Goal: Task Accomplishment & Management: Use online tool/utility

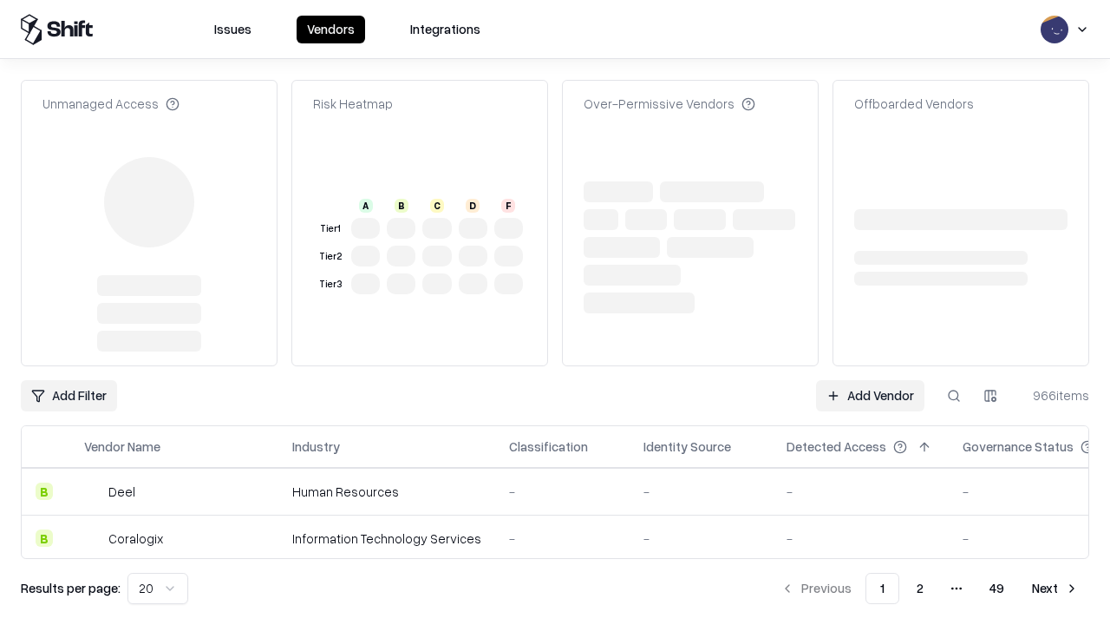
click at [870, 396] on link "Add Vendor" at bounding box center [870, 395] width 108 height 31
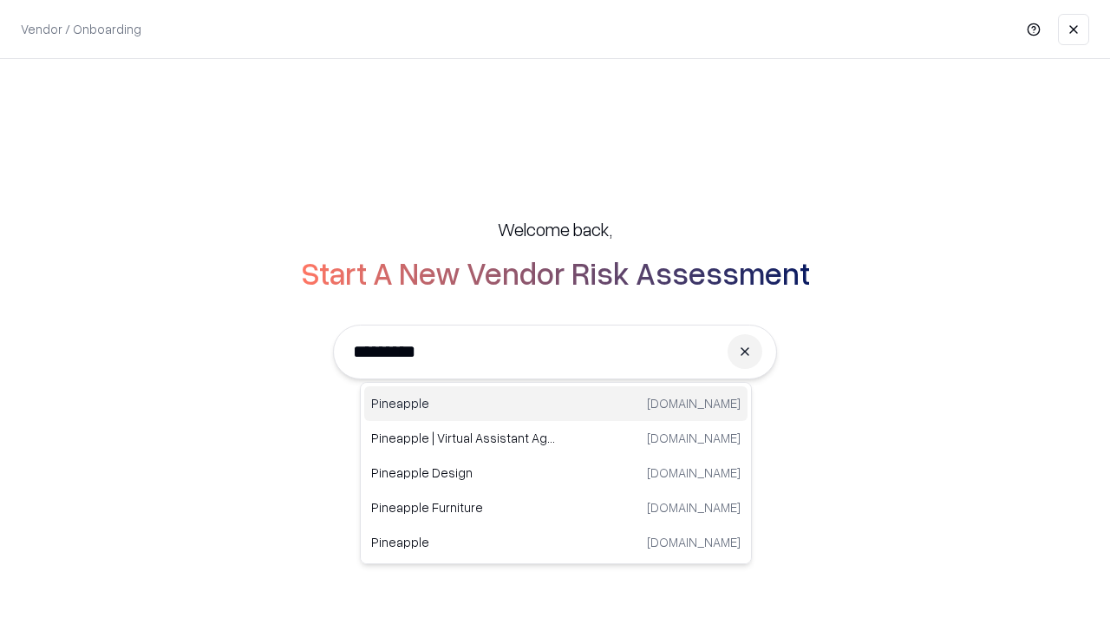
click at [556, 403] on div "Pineapple [DOMAIN_NAME]" at bounding box center [555, 403] width 383 height 35
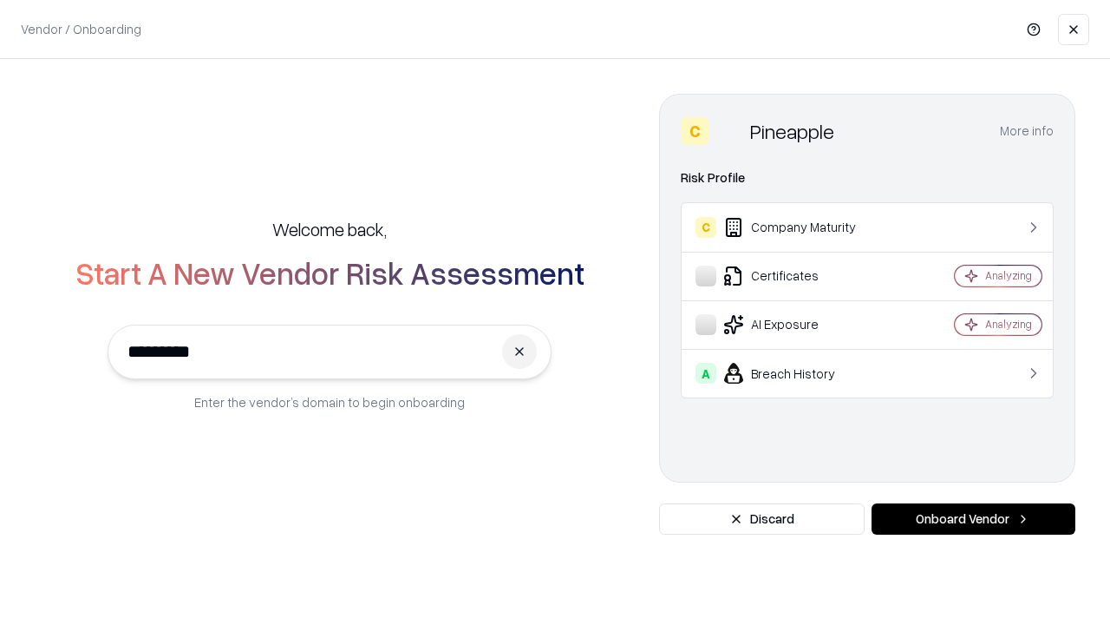
type input "*********"
click at [973, 519] on button "Onboard Vendor" at bounding box center [974, 518] width 204 height 31
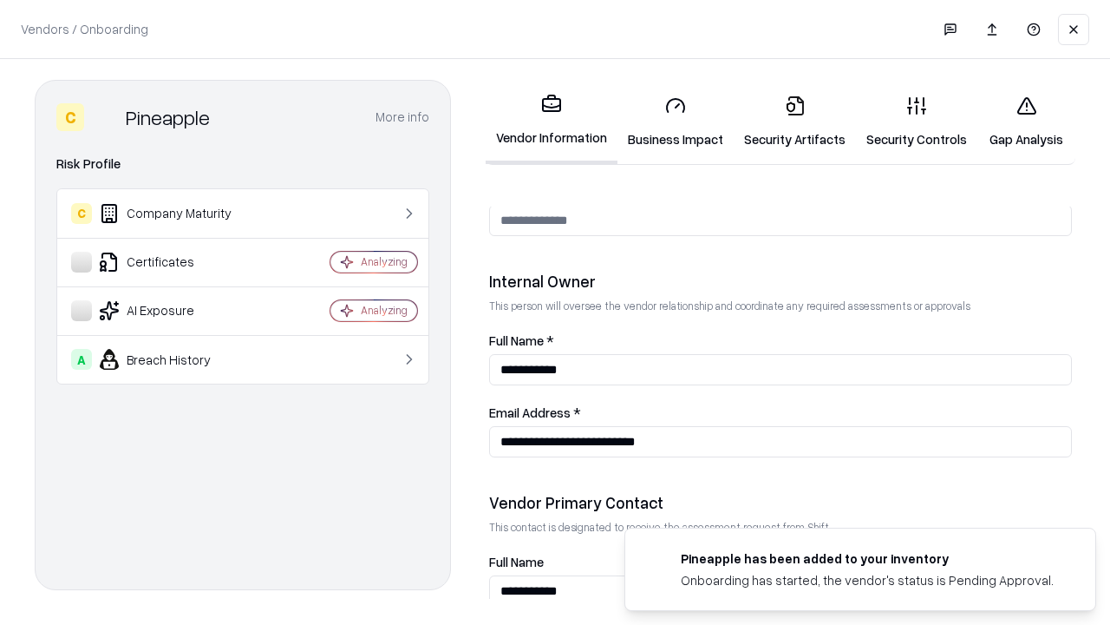
scroll to position [899, 0]
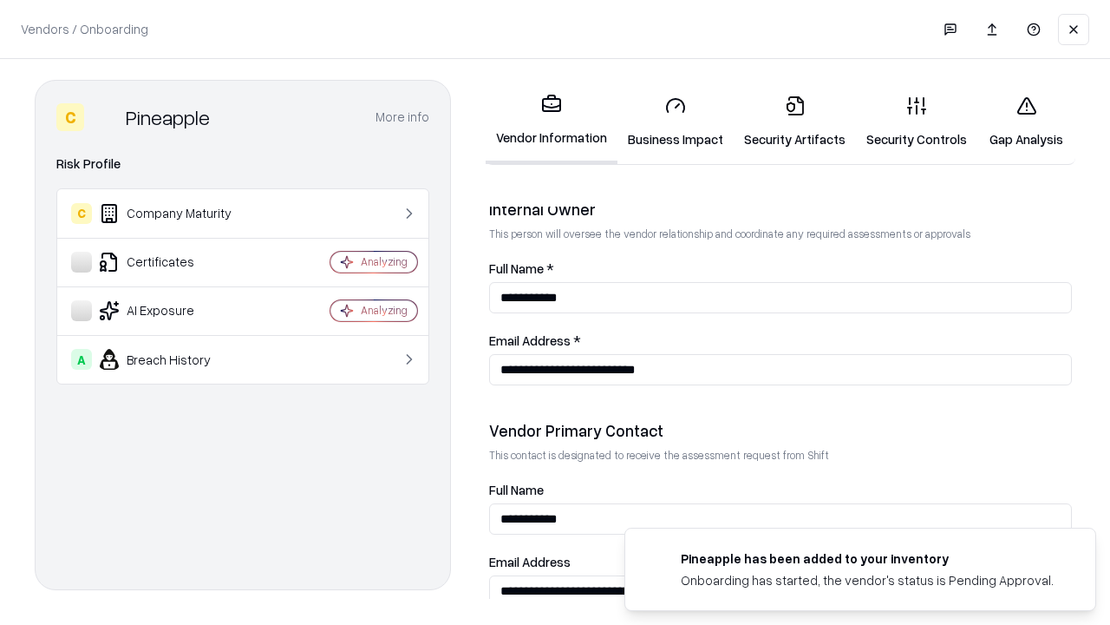
click at [795, 121] on link "Security Artifacts" at bounding box center [795, 122] width 122 height 81
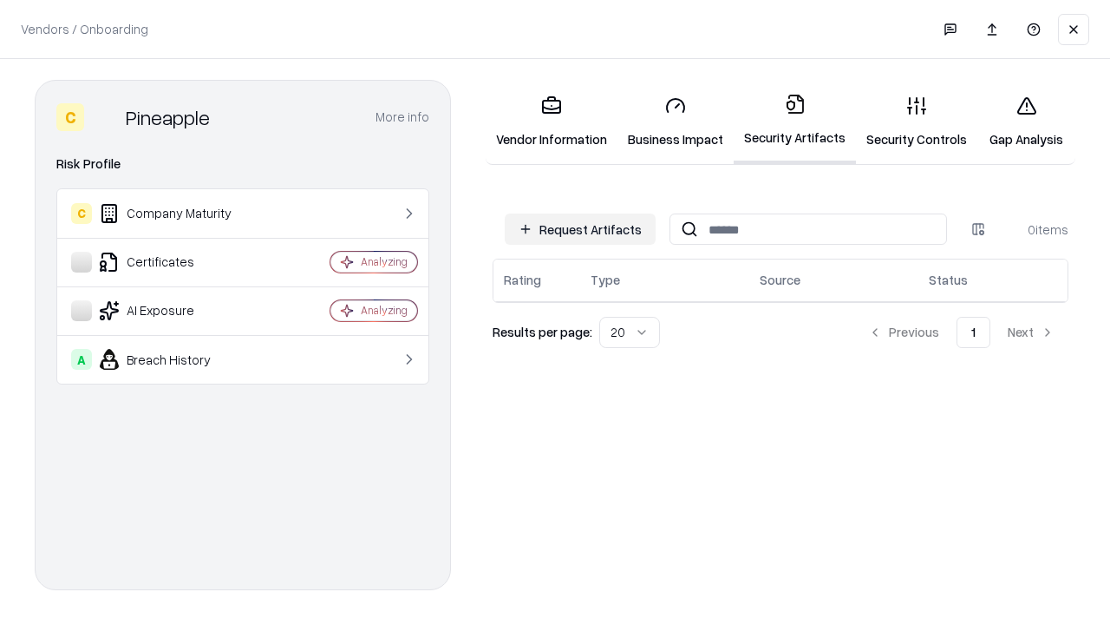
click at [580, 229] on button "Request Artifacts" at bounding box center [580, 228] width 151 height 31
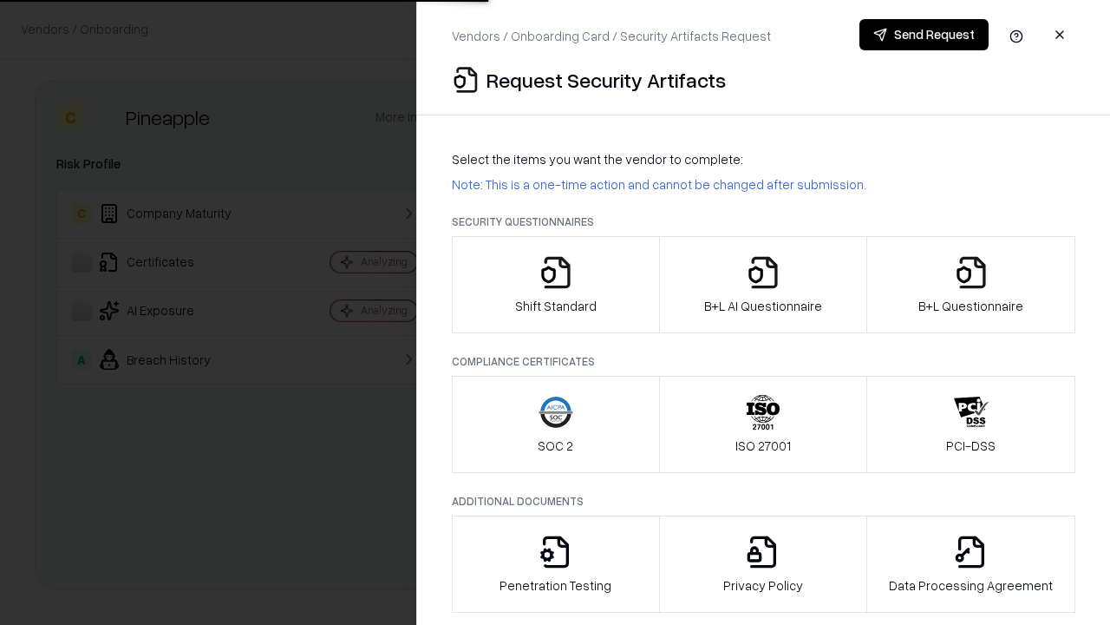
click at [971, 285] on icon "button" at bounding box center [971, 272] width 35 height 35
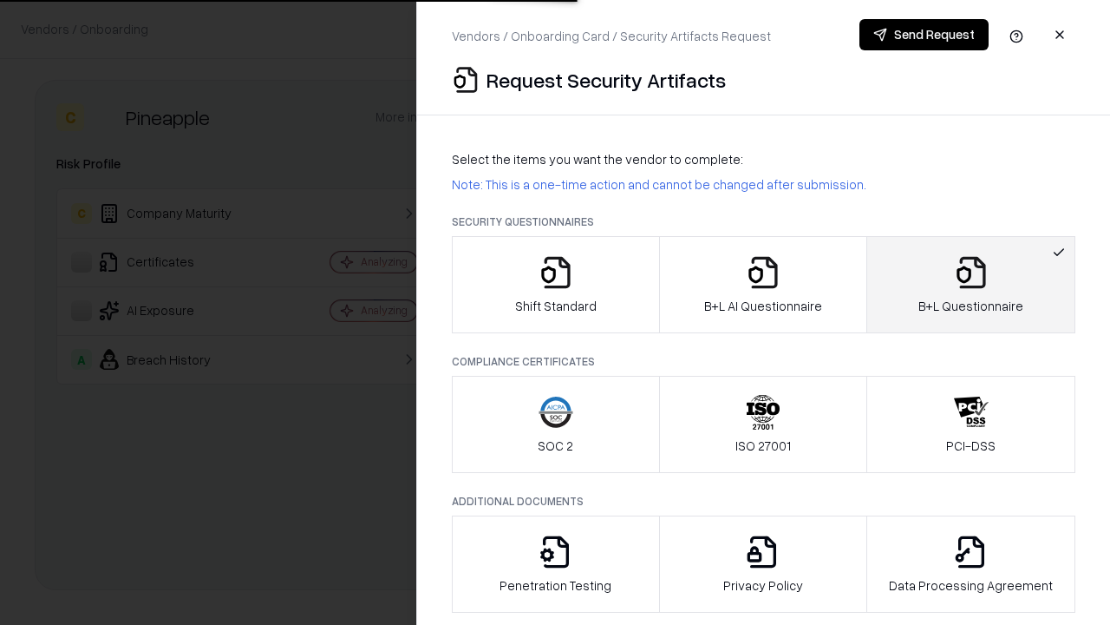
click at [762, 285] on icon "button" at bounding box center [763, 272] width 35 height 35
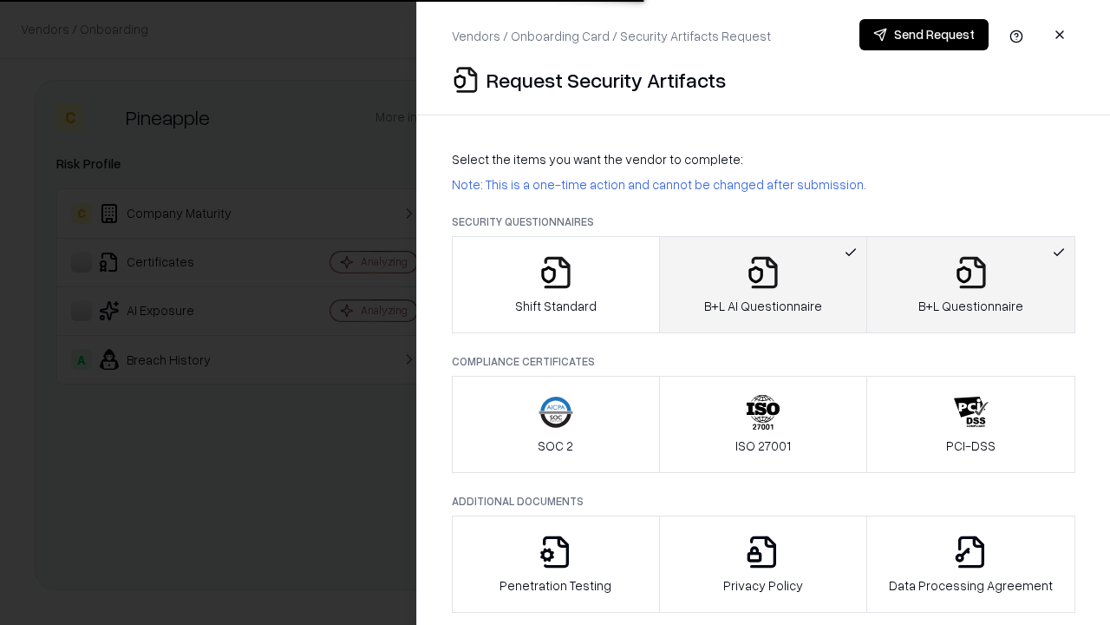
click at [924, 35] on button "Send Request" at bounding box center [924, 34] width 129 height 31
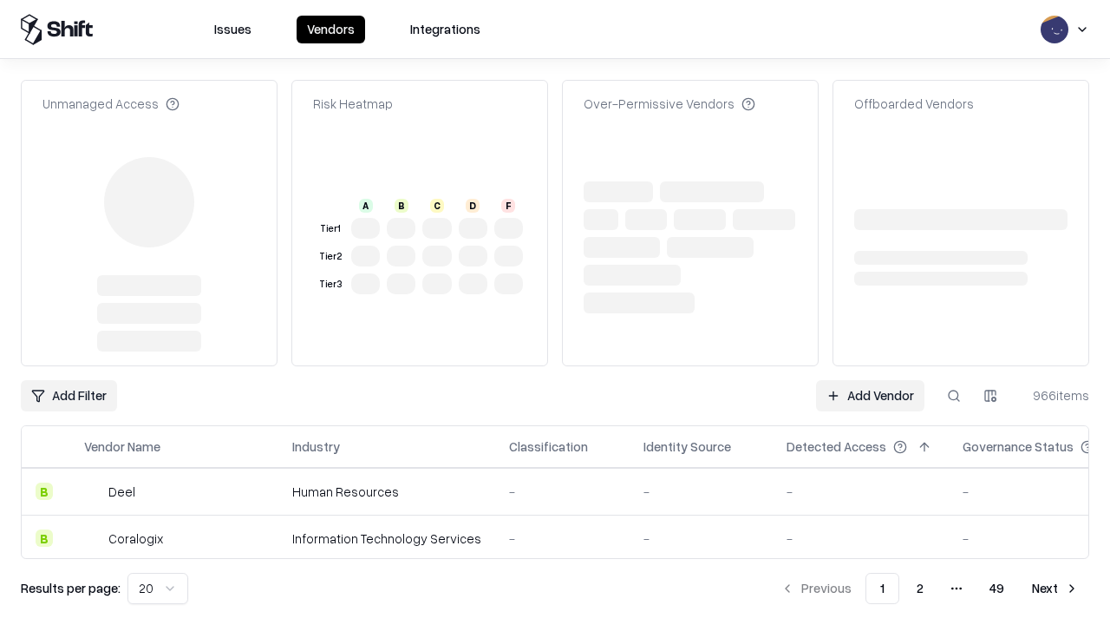
click at [870, 396] on link "Add Vendor" at bounding box center [870, 395] width 108 height 31
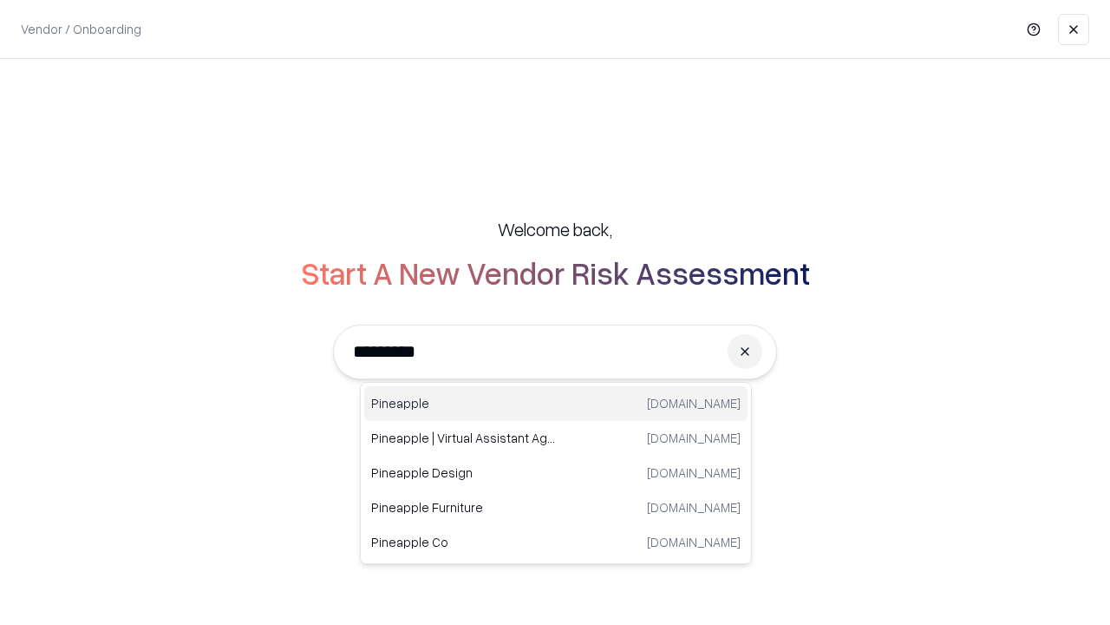
click at [556, 403] on div "Pineapple [DOMAIN_NAME]" at bounding box center [555, 403] width 383 height 35
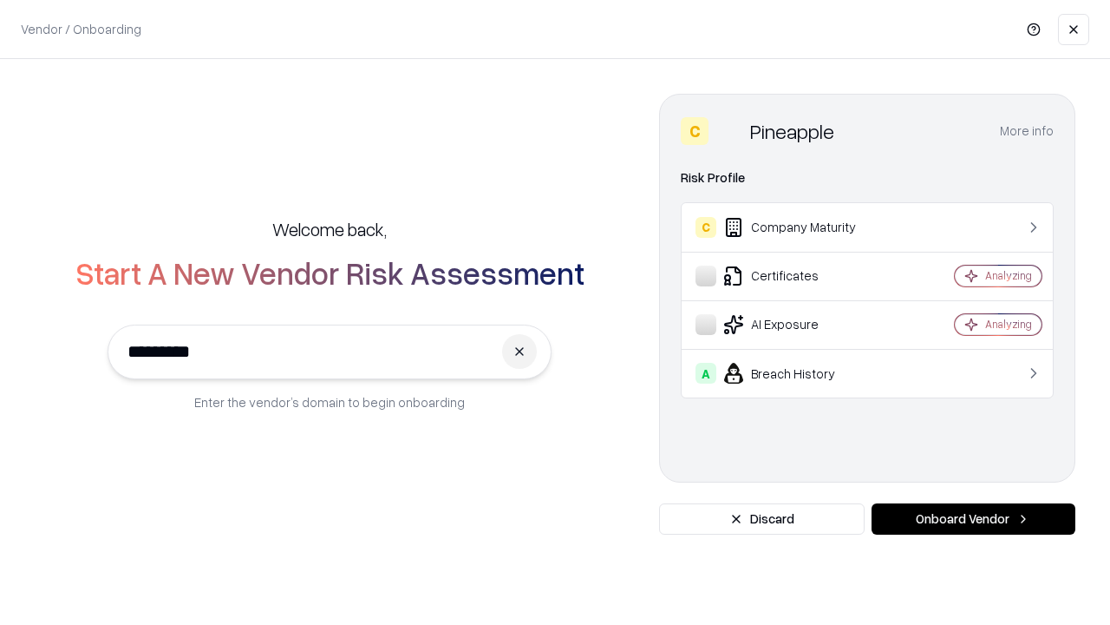
type input "*********"
click at [973, 519] on button "Onboard Vendor" at bounding box center [974, 518] width 204 height 31
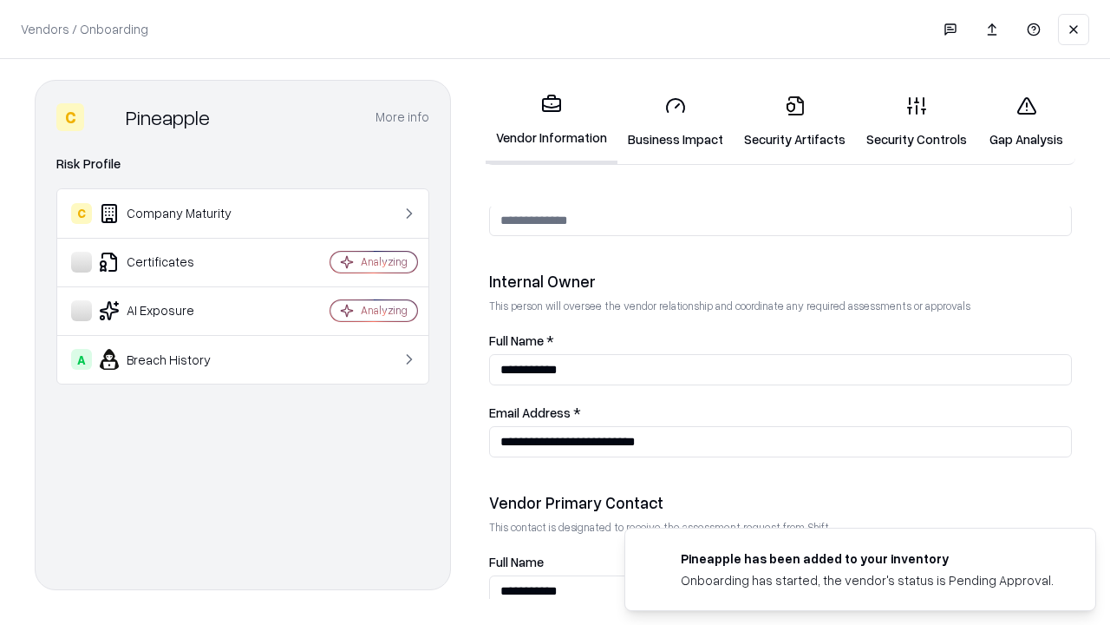
scroll to position [899, 0]
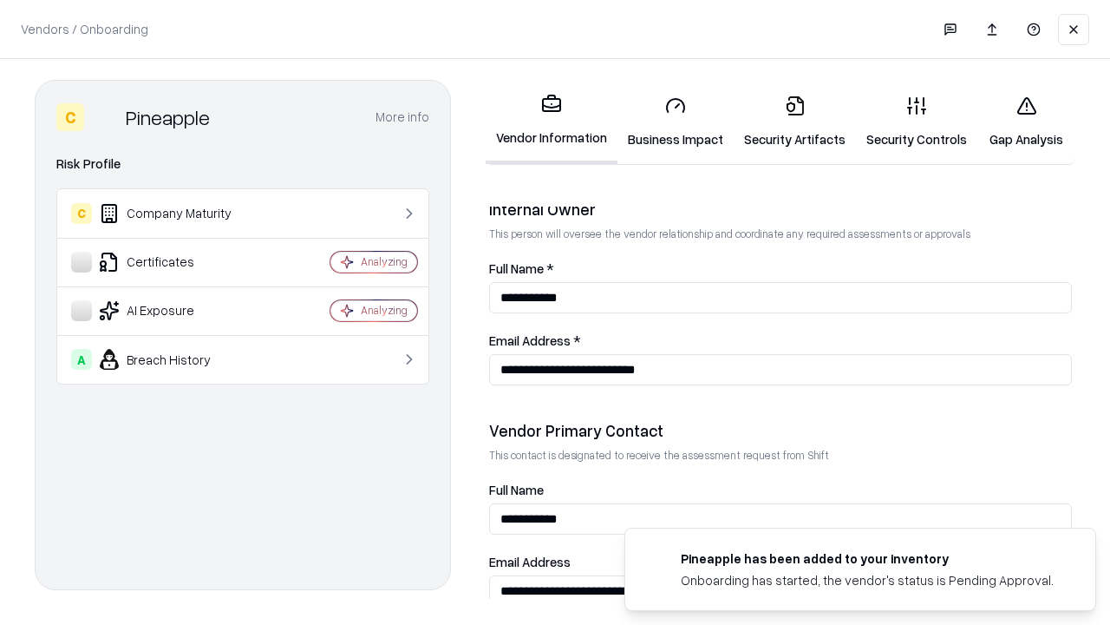
click at [1026, 121] on link "Gap Analysis" at bounding box center [1027, 122] width 98 height 81
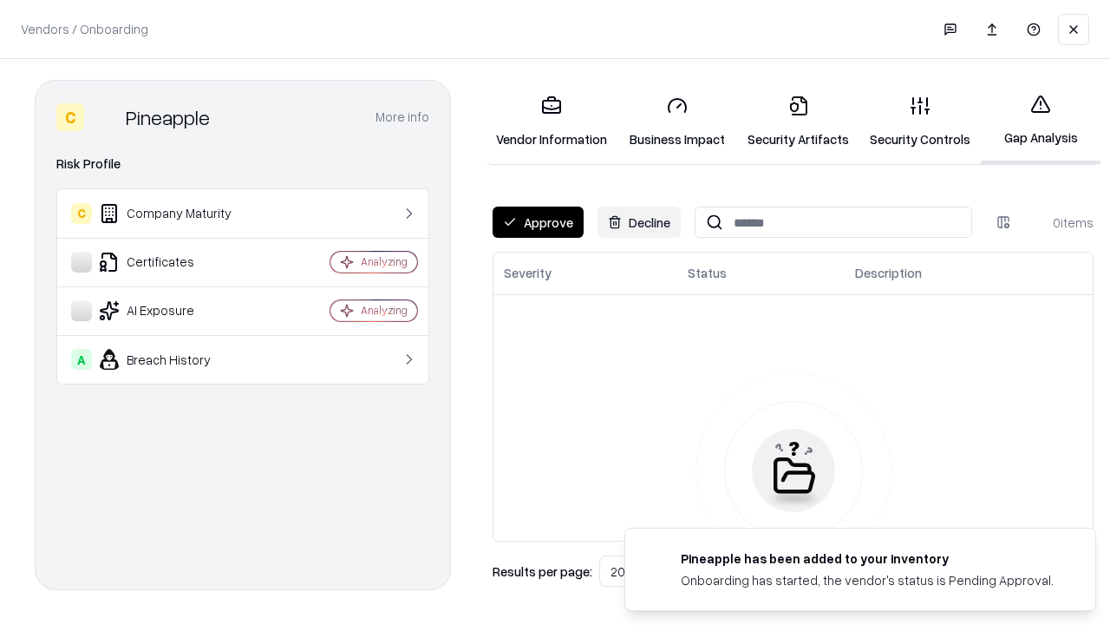
click at [538, 222] on button "Approve" at bounding box center [538, 221] width 91 height 31
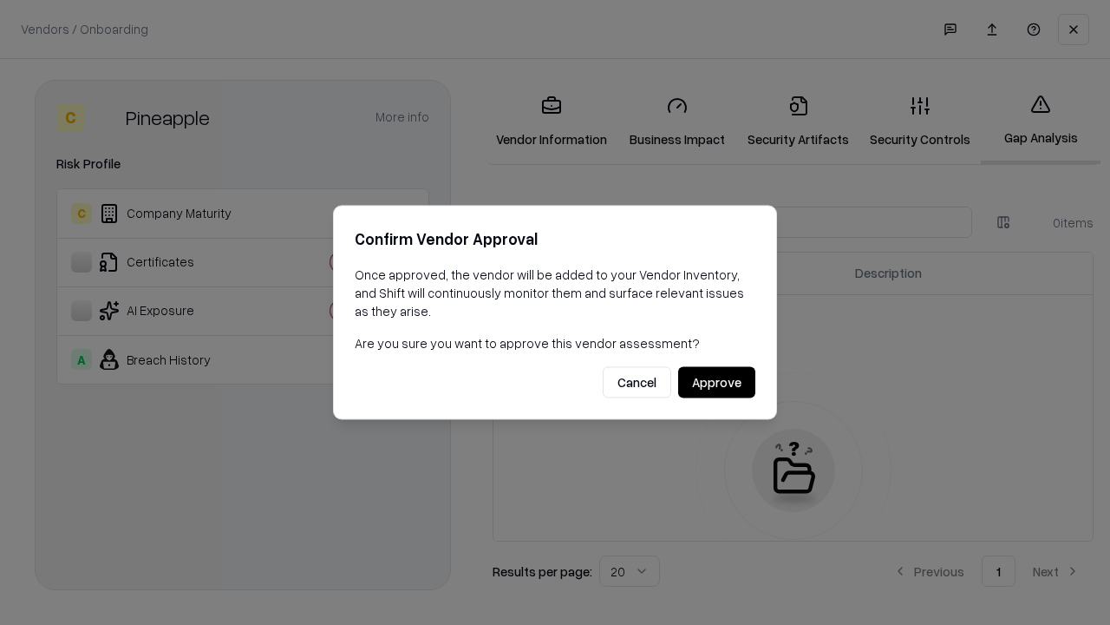
click at [717, 382] on button "Approve" at bounding box center [716, 382] width 77 height 31
